Goal: Task Accomplishment & Management: Manage account settings

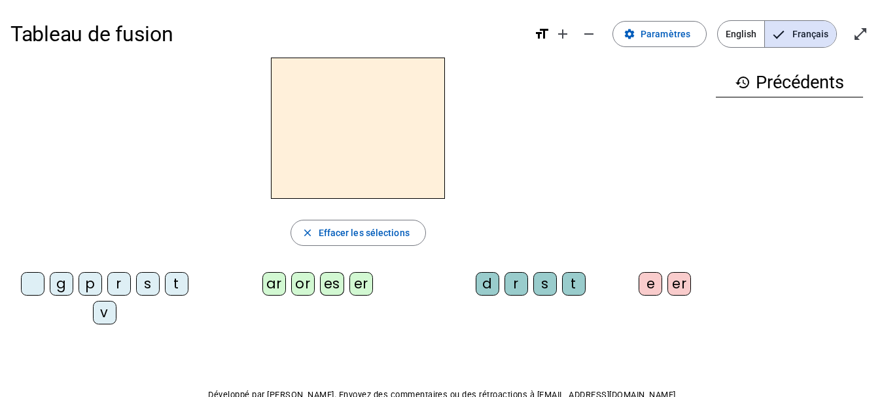
drag, startPoint x: 996, startPoint y: 3, endPoint x: 559, endPoint y: 116, distance: 452.1
click at [559, 116] on div at bounding box center [357, 128] width 695 height 141
click at [662, 37] on span "Paramètres" at bounding box center [665, 34] width 50 height 16
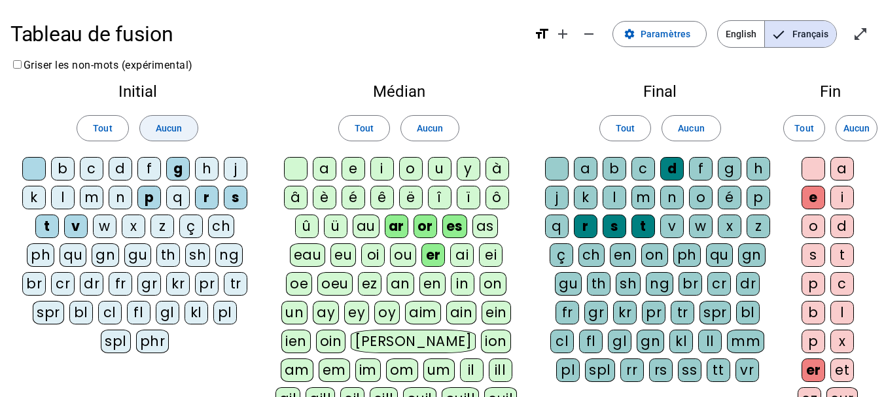
click at [157, 124] on span "Aucun" at bounding box center [169, 128] width 26 height 16
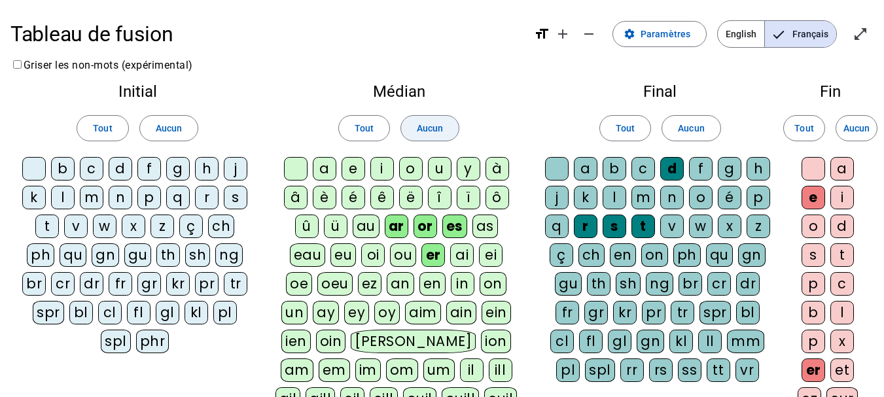
click at [434, 126] on span "Aucun" at bounding box center [430, 128] width 26 height 16
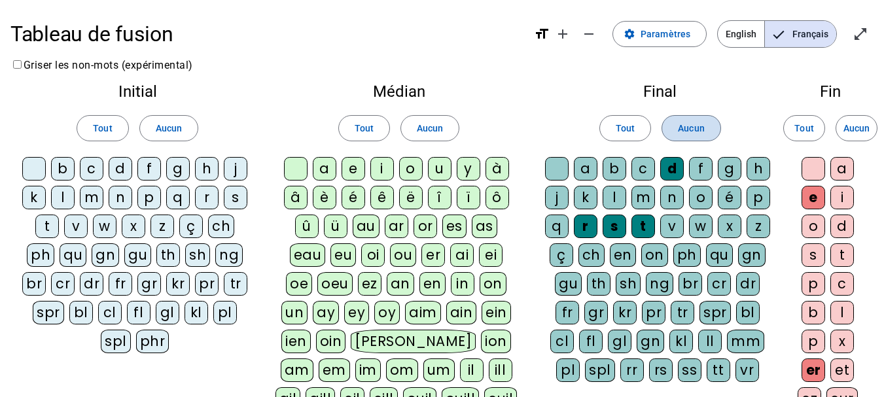
click at [701, 126] on span "Aucun" at bounding box center [691, 128] width 26 height 16
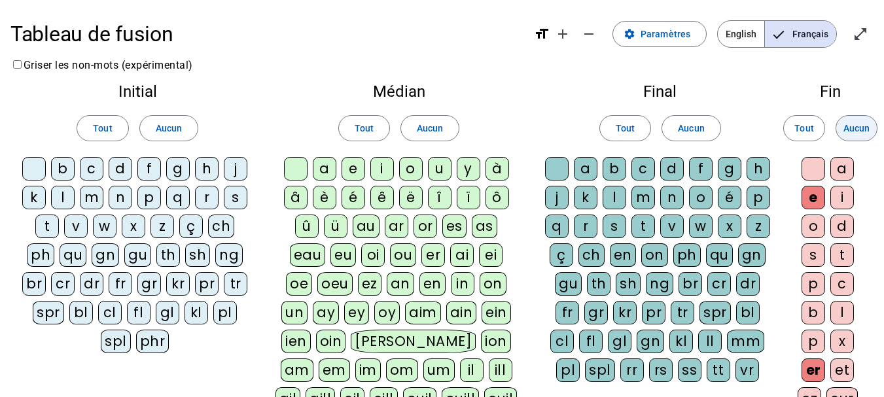
click at [859, 124] on span "Aucun" at bounding box center [856, 128] width 26 height 16
click at [186, 166] on div "g" at bounding box center [178, 169] width 24 height 24
click at [354, 183] on letter-bubble "e" at bounding box center [356, 171] width 29 height 29
click at [517, 186] on div "a e i o u y à â è é ê ë [PERSON_NAME] ô û ü au ar or es as eau eu oi ou er ai e…" at bounding box center [398, 301] width 247 height 288
drag, startPoint x: 606, startPoint y: 190, endPoint x: 707, endPoint y: 199, distance: 100.5
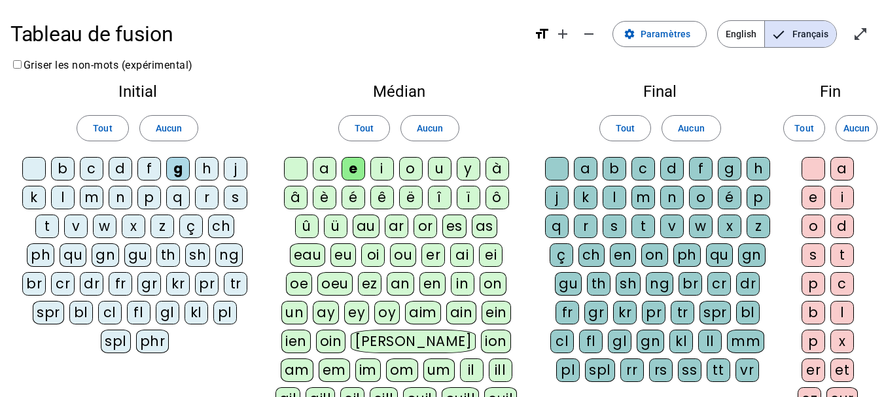
click at [609, 191] on div "l" at bounding box center [615, 198] width 24 height 24
click at [716, 201] on letter-bubble "o" at bounding box center [703, 200] width 29 height 29
click at [673, 40] on span "Paramètres" at bounding box center [665, 34] width 50 height 16
click at [173, 134] on span "Aucun" at bounding box center [169, 128] width 26 height 16
drag, startPoint x: 423, startPoint y: 140, endPoint x: 435, endPoint y: 139, distance: 11.8
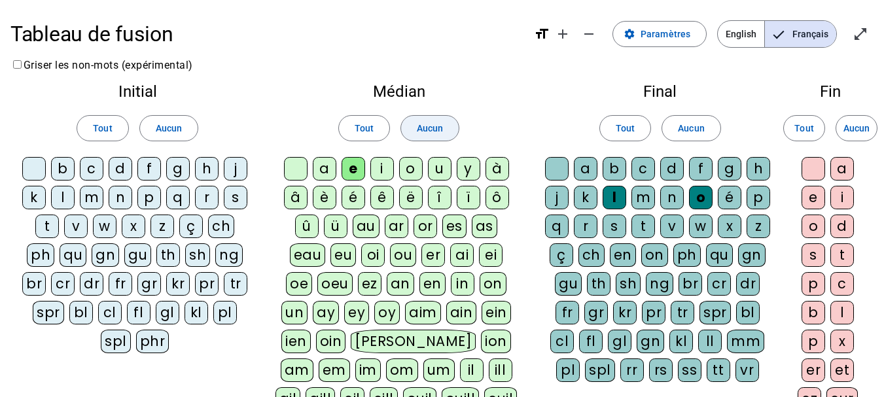
click at [425, 140] on span at bounding box center [430, 128] width 58 height 31
click at [690, 127] on span "Aucun" at bounding box center [691, 128] width 26 height 16
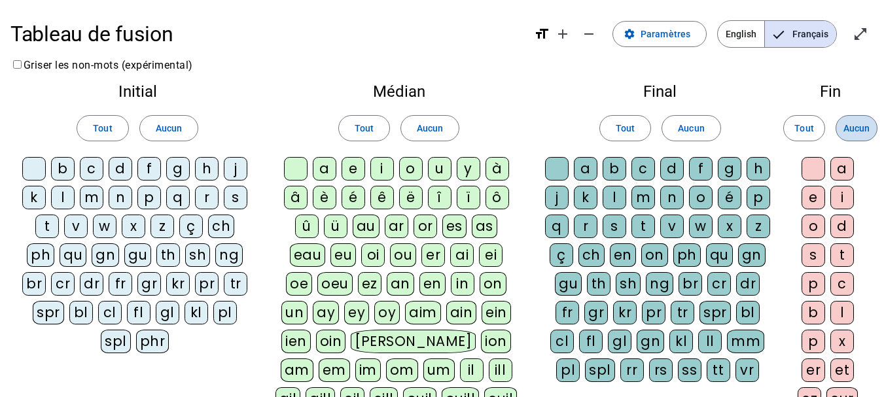
click at [861, 128] on span "Aucun" at bounding box center [856, 128] width 26 height 16
click at [865, 33] on mat-icon "open_in_full" at bounding box center [860, 34] width 16 height 16
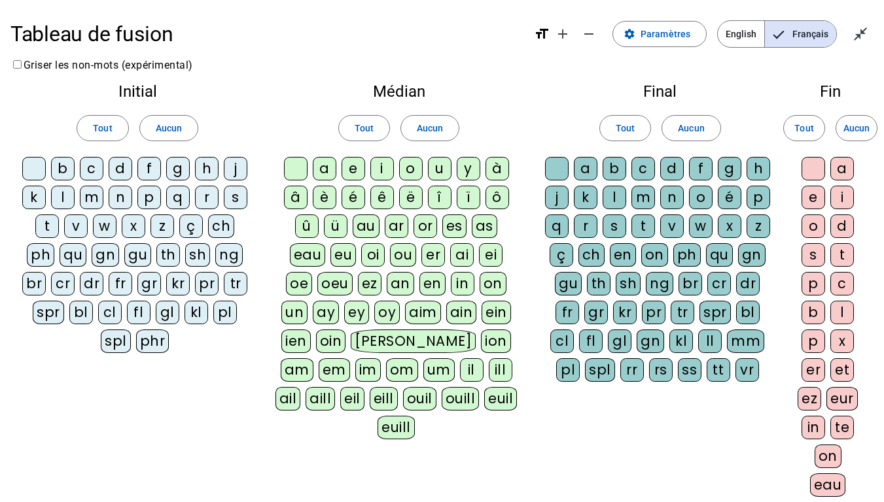
click at [147, 169] on div "f" at bounding box center [149, 169] width 24 height 24
drag, startPoint x: 58, startPoint y: 196, endPoint x: 88, endPoint y: 200, distance: 31.1
click at [58, 196] on div "l" at bounding box center [63, 198] width 24 height 24
click at [95, 200] on div "m" at bounding box center [92, 198] width 24 height 24
click at [237, 196] on div "s" at bounding box center [236, 198] width 24 height 24
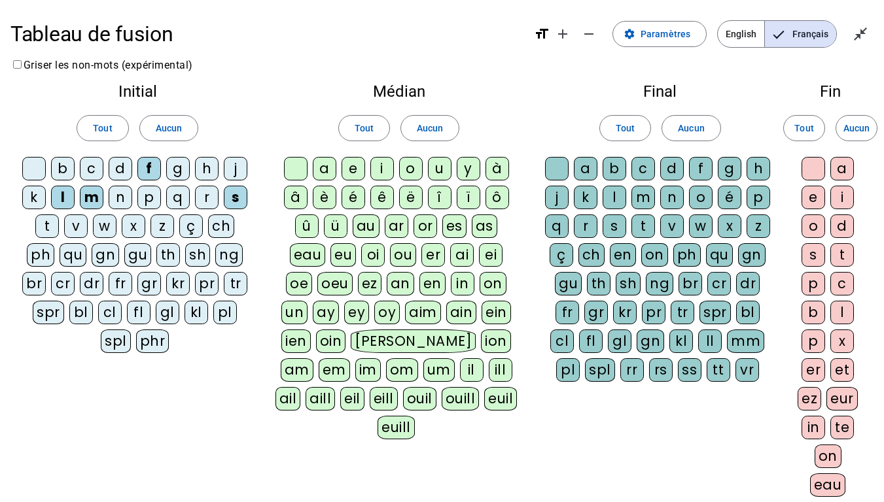
click at [39, 230] on div "t" at bounding box center [47, 227] width 24 height 24
click at [79, 227] on div "v" at bounding box center [76, 227] width 24 height 24
click at [323, 171] on div "a" at bounding box center [325, 169] width 24 height 24
click at [387, 171] on div "i" at bounding box center [382, 169] width 24 height 24
click at [557, 177] on div at bounding box center [557, 169] width 24 height 24
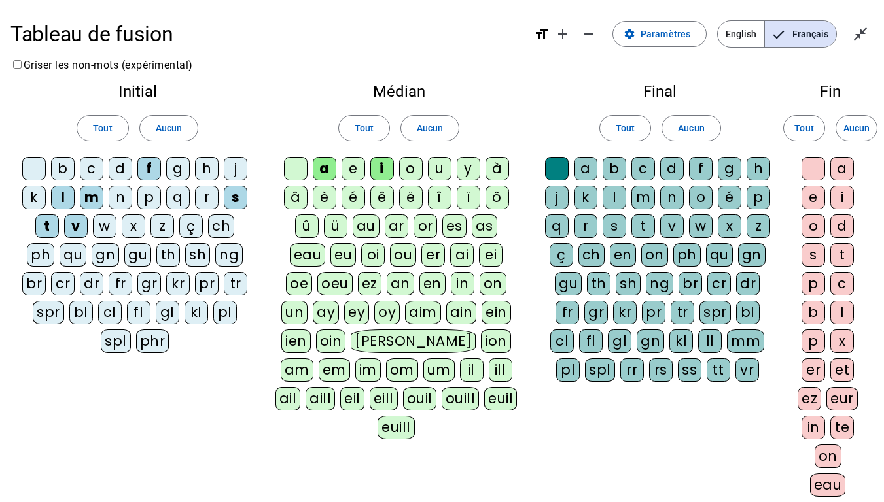
click at [650, 164] on div "c" at bounding box center [643, 169] width 24 height 24
click at [617, 194] on div "l" at bounding box center [615, 198] width 24 height 24
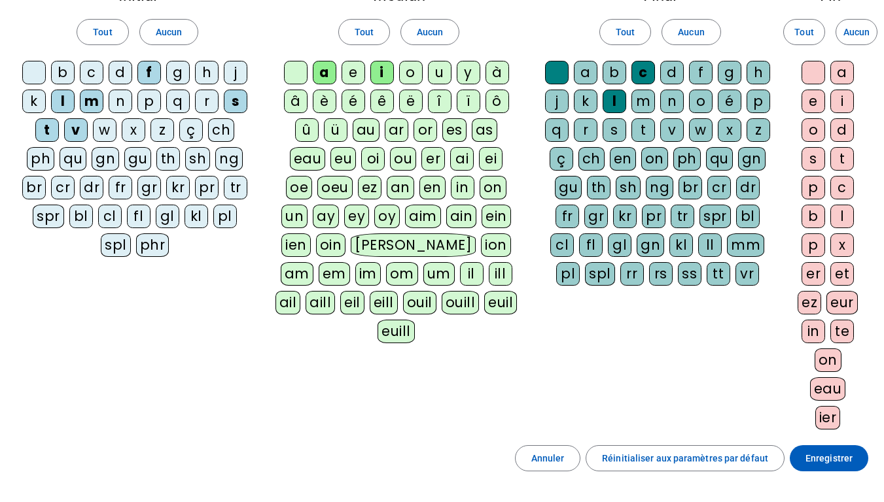
scroll to position [131, 0]
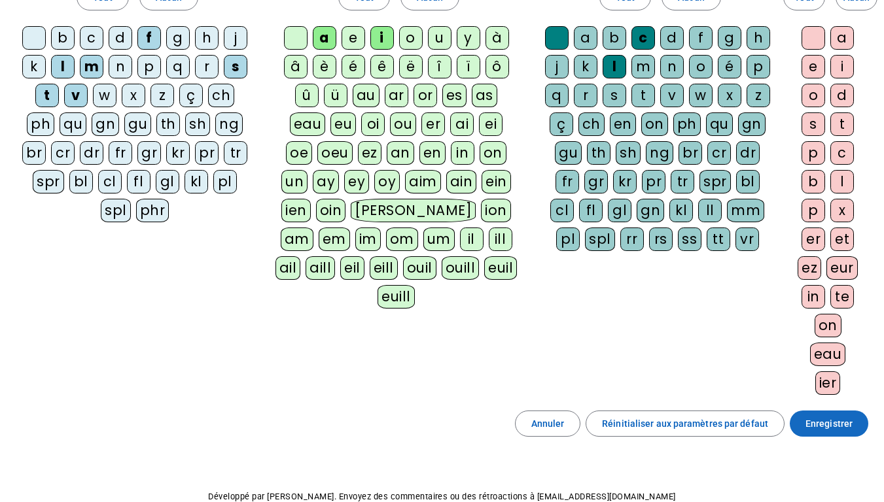
click at [848, 428] on span "Enregistrer" at bounding box center [828, 424] width 47 height 16
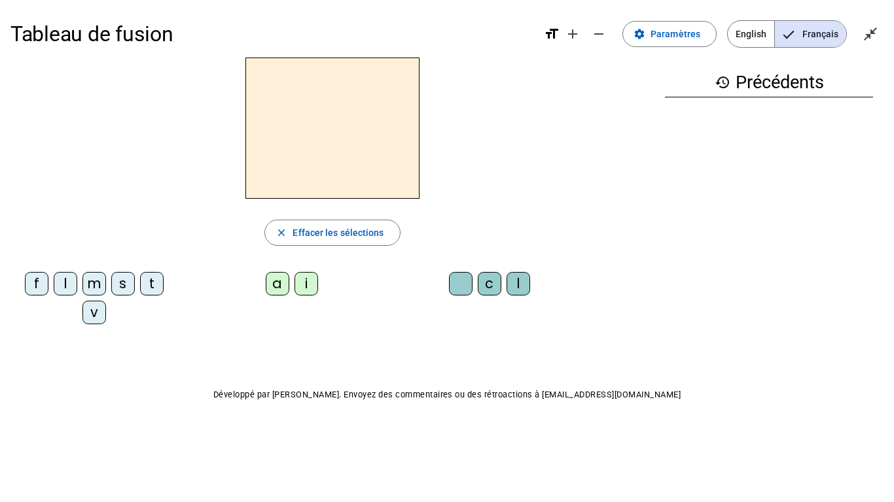
click at [39, 281] on div "f" at bounding box center [37, 284] width 24 height 24
click at [308, 286] on div "i" at bounding box center [306, 284] width 24 height 24
click at [525, 284] on div "l" at bounding box center [518, 284] width 24 height 24
click at [100, 285] on div "m" at bounding box center [94, 284] width 24 height 24
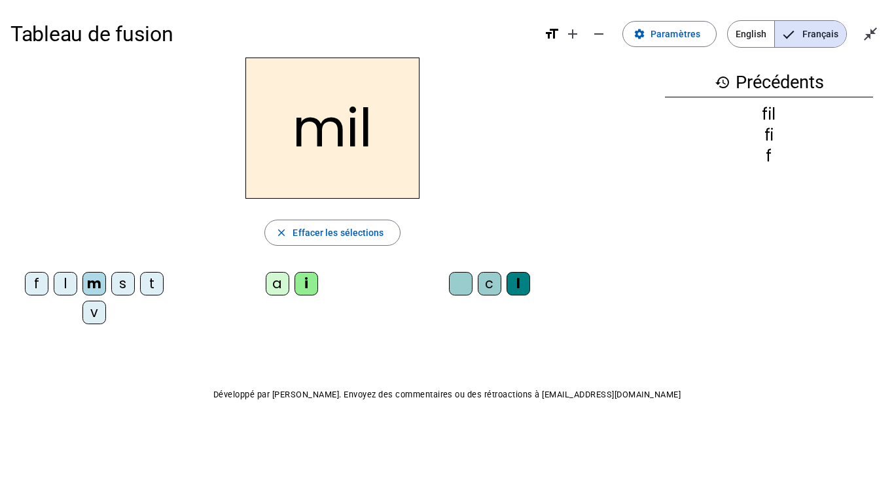
click at [266, 280] on div "a" at bounding box center [278, 284] width 24 height 24
click at [87, 312] on div "v" at bounding box center [94, 313] width 24 height 24
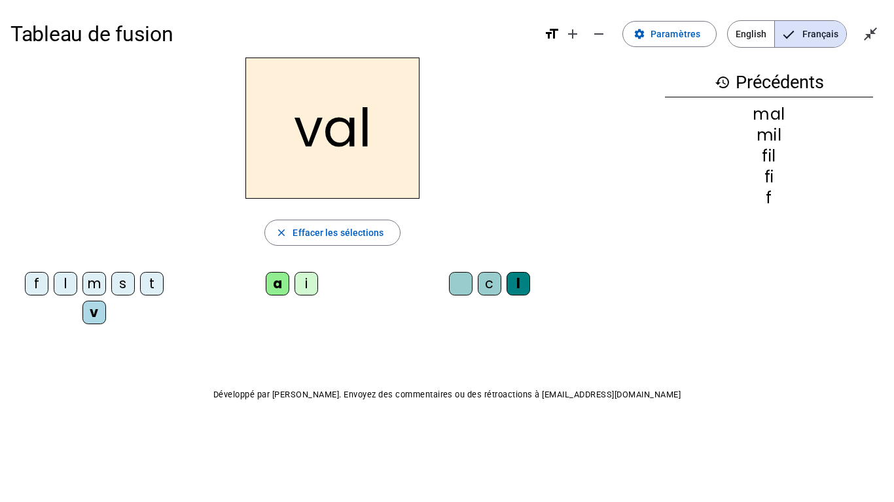
click at [454, 280] on div at bounding box center [461, 284] width 24 height 24
click at [96, 285] on div "m" at bounding box center [94, 284] width 24 height 24
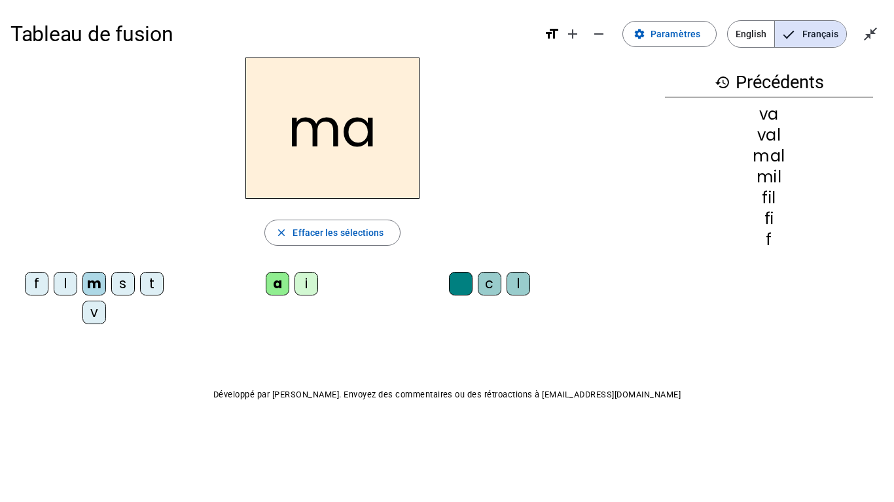
click at [150, 286] on div "t" at bounding box center [152, 284] width 24 height 24
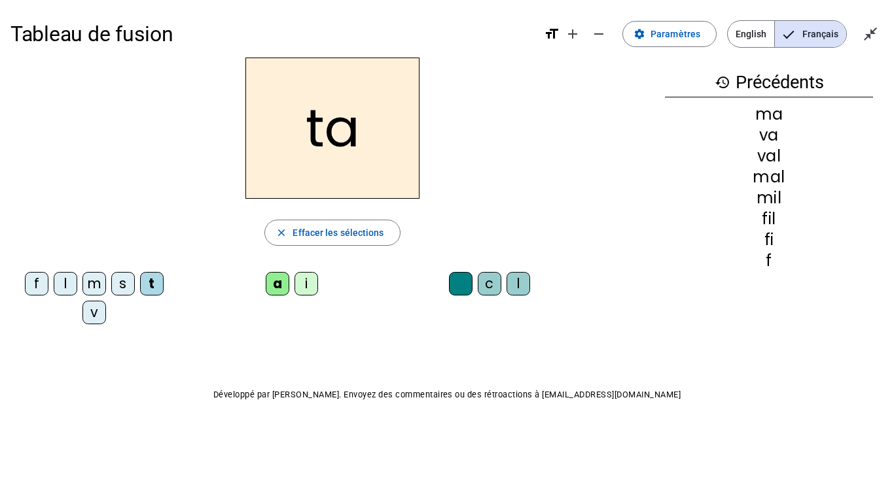
click at [127, 283] on div "s" at bounding box center [123, 284] width 24 height 24
click at [487, 281] on div "c" at bounding box center [490, 284] width 24 height 24
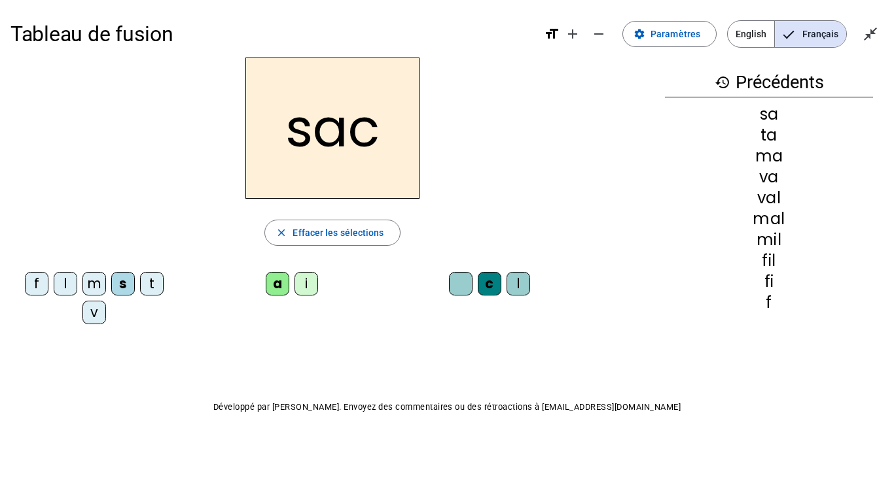
click at [63, 286] on div "l" at bounding box center [66, 284] width 24 height 24
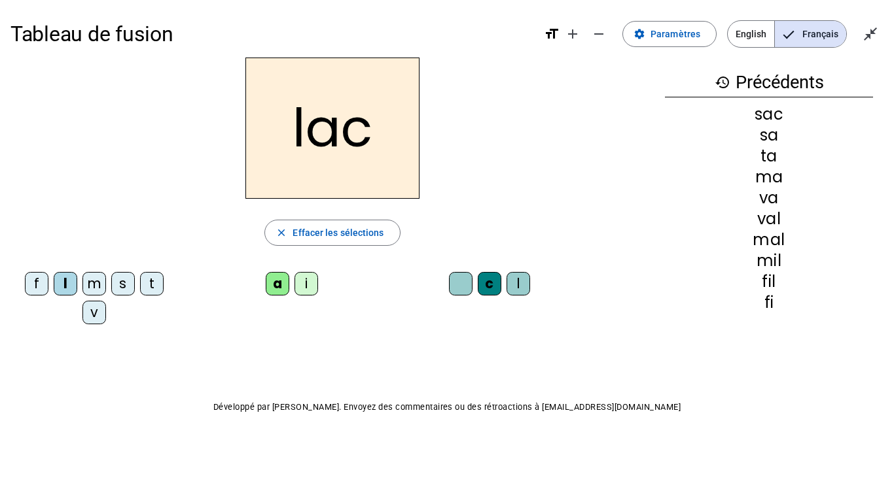
click at [158, 287] on div "t" at bounding box center [152, 284] width 24 height 24
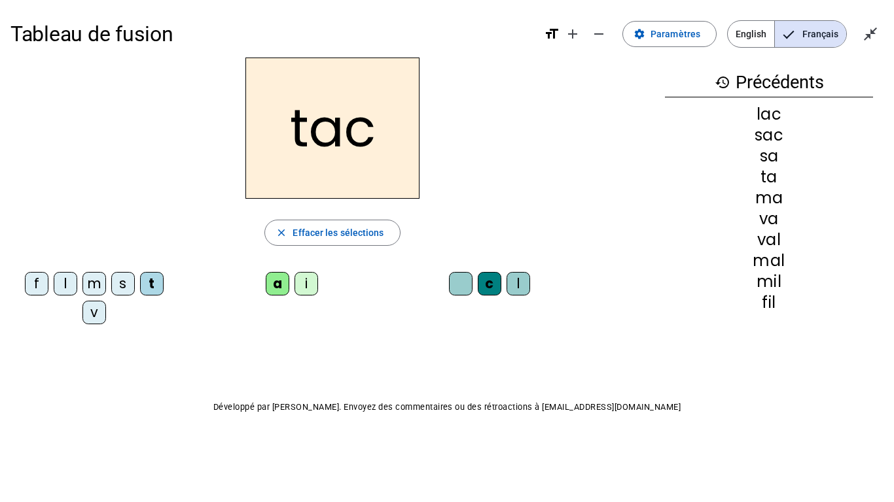
click at [305, 290] on div "i" at bounding box center [306, 284] width 24 height 24
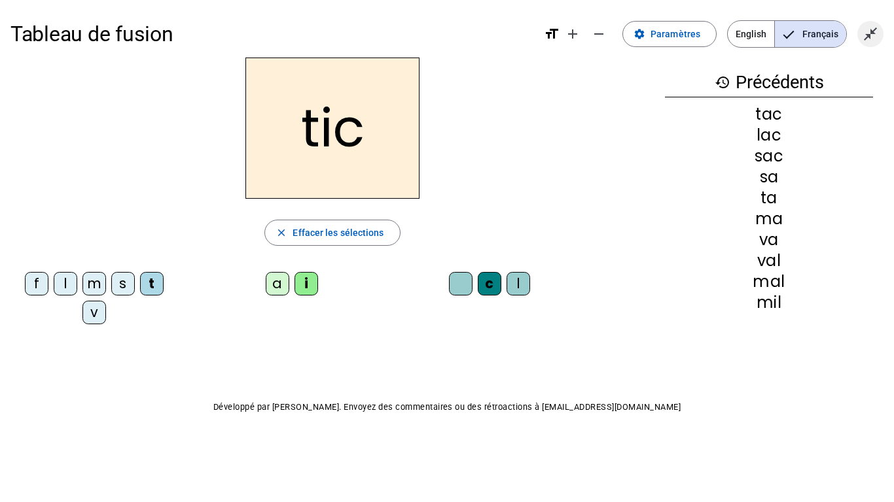
click at [877, 34] on mat-icon "close_fullscreen" at bounding box center [870, 34] width 16 height 16
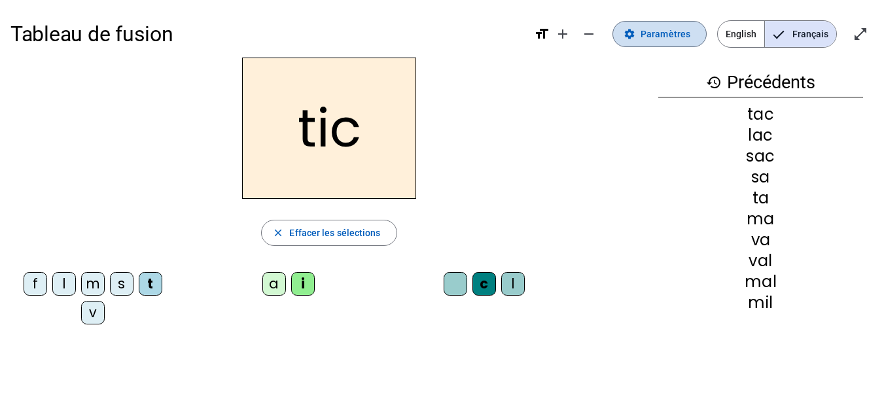
click at [676, 39] on span "Paramètres" at bounding box center [665, 34] width 50 height 16
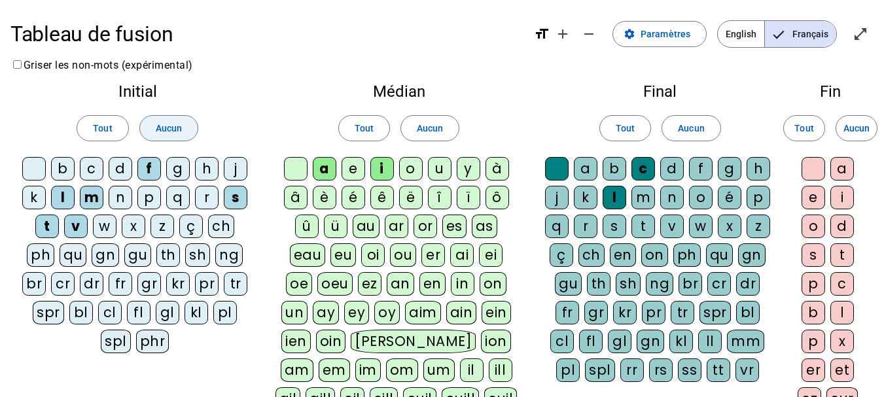
click at [181, 131] on span "Aucun" at bounding box center [169, 128] width 26 height 16
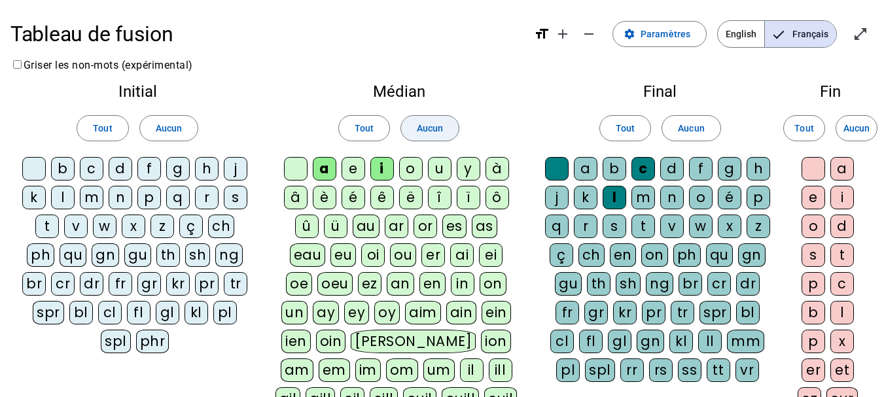
click at [452, 135] on span at bounding box center [430, 128] width 58 height 31
click at [682, 131] on span "Aucun" at bounding box center [691, 128] width 26 height 16
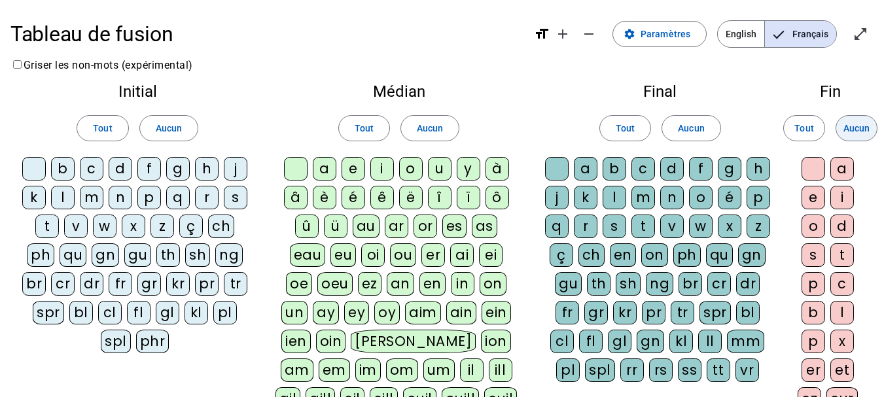
click at [838, 124] on span at bounding box center [856, 128] width 41 height 31
click at [64, 167] on div "b" at bounding box center [63, 169] width 24 height 24
click at [126, 166] on div "d" at bounding box center [121, 169] width 24 height 24
click at [63, 196] on div "l" at bounding box center [63, 198] width 24 height 24
click at [96, 196] on div "m" at bounding box center [92, 198] width 24 height 24
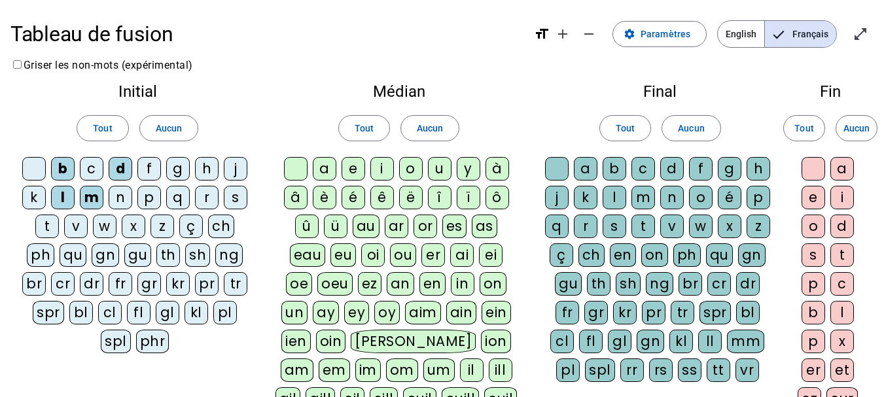
click at [230, 195] on div "s" at bounding box center [236, 198] width 24 height 24
click at [52, 222] on div "t" at bounding box center [47, 227] width 24 height 24
click at [323, 172] on div "a" at bounding box center [325, 169] width 24 height 24
click at [353, 167] on div "e" at bounding box center [354, 169] width 24 height 24
click at [444, 167] on div "u" at bounding box center [440, 169] width 24 height 24
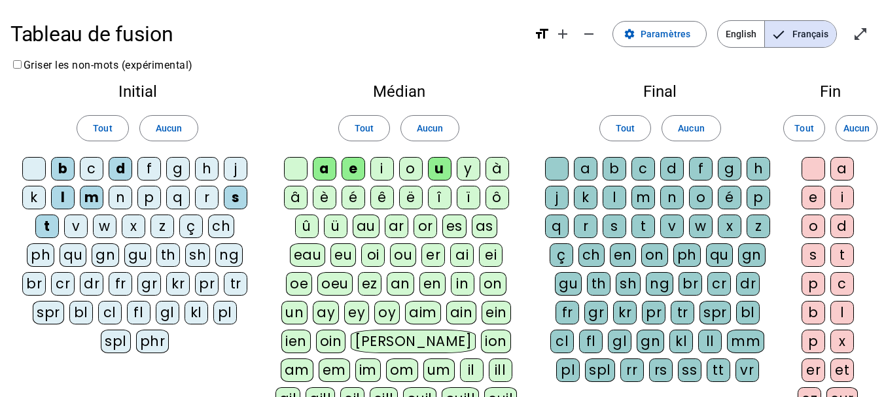
click at [555, 168] on div at bounding box center [557, 169] width 24 height 24
click at [642, 163] on div "c" at bounding box center [643, 169] width 24 height 24
click at [616, 201] on div "l" at bounding box center [615, 198] width 24 height 24
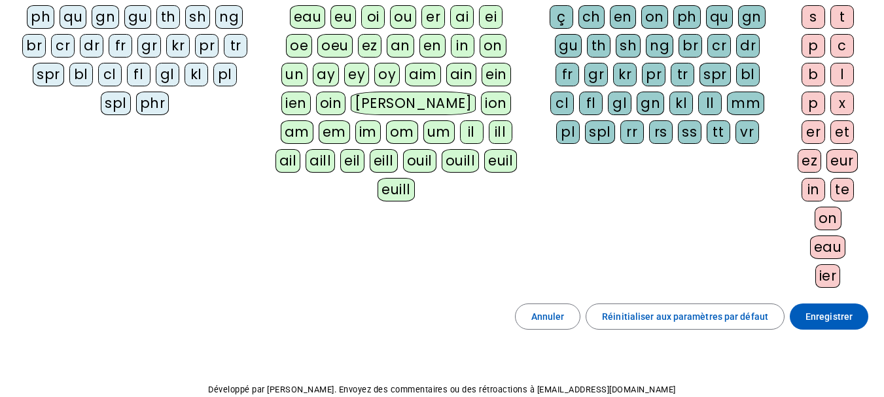
scroll to position [262, 0]
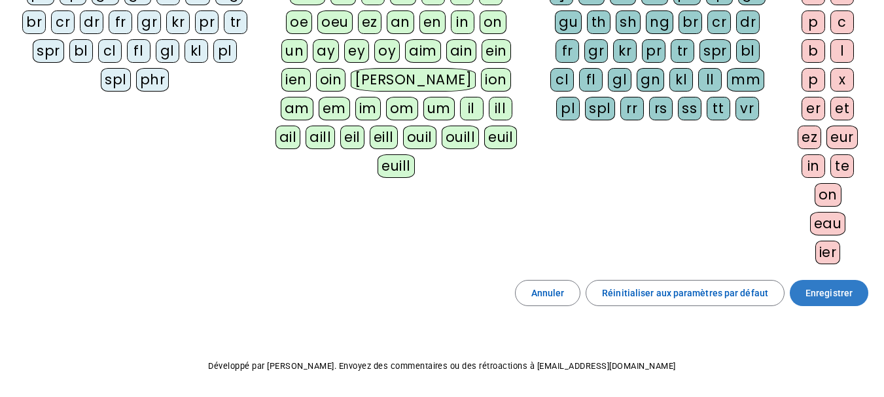
click at [832, 297] on span "Enregistrer" at bounding box center [828, 293] width 47 height 16
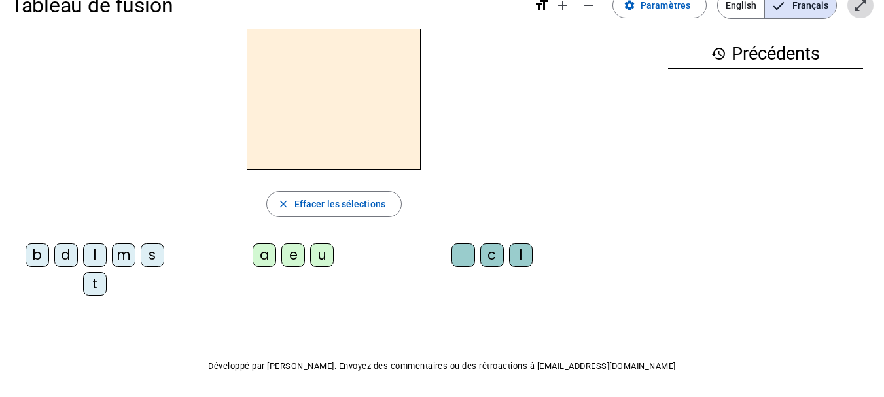
click at [859, 11] on mat-icon "open_in_full" at bounding box center [860, 5] width 16 height 16
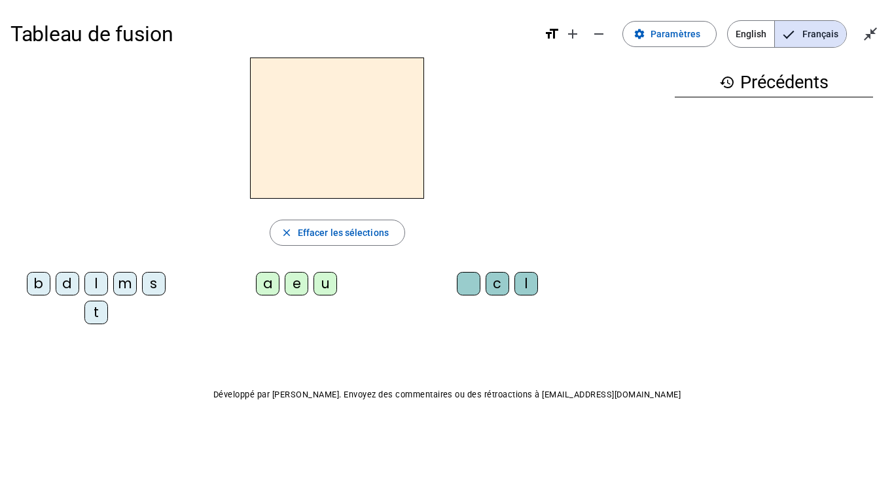
click at [69, 281] on div "d" at bounding box center [68, 284] width 24 height 24
click at [329, 283] on div "u" at bounding box center [325, 284] width 24 height 24
click at [871, 34] on mat-icon "close_fullscreen" at bounding box center [870, 34] width 16 height 16
